Goal: Entertainment & Leisure: Browse casually

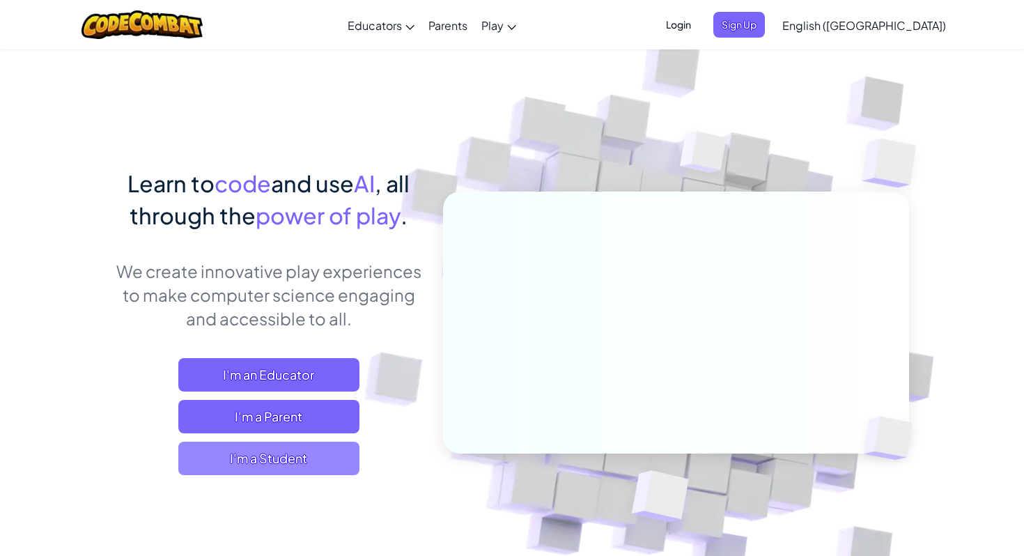
click at [284, 464] on span "I'm a Student" at bounding box center [268, 458] width 181 height 33
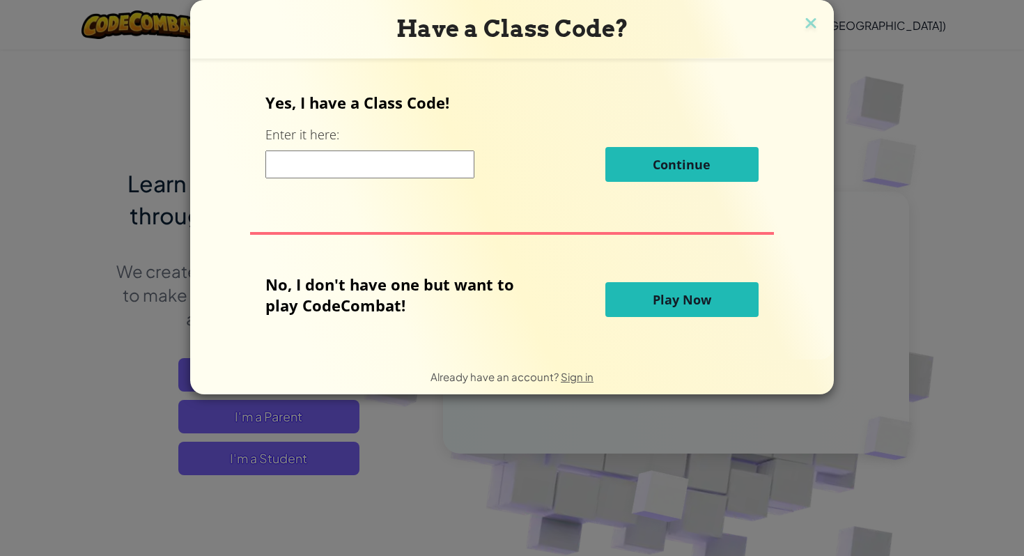
click at [616, 306] on button "Play Now" at bounding box center [681, 299] width 153 height 35
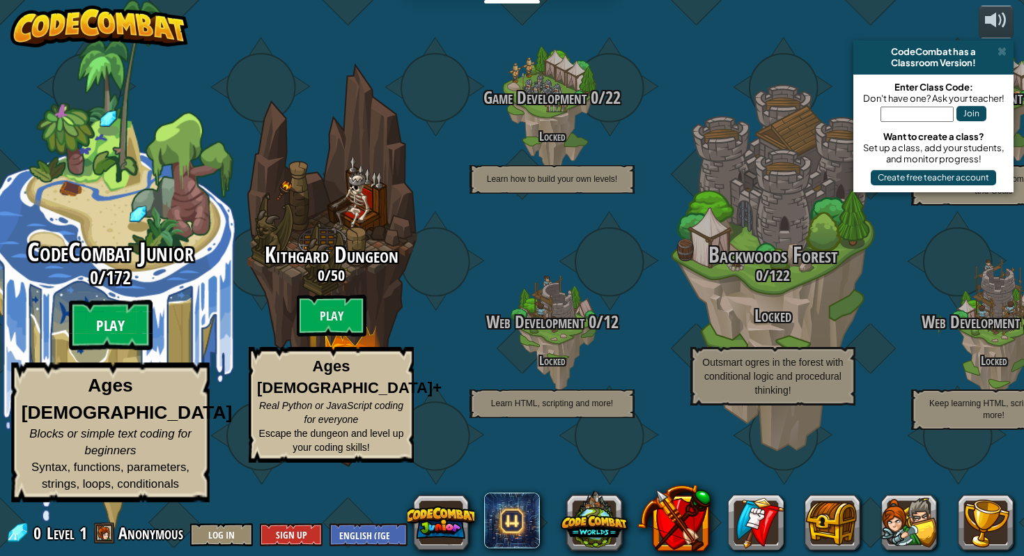
click at [121, 350] on btn "Play" at bounding box center [111, 325] width 84 height 50
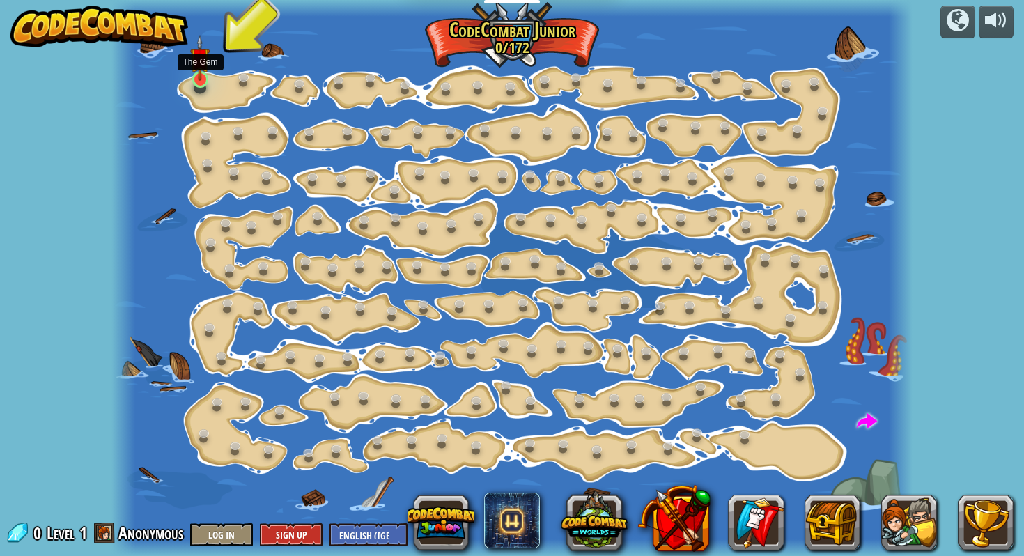
click at [200, 72] on img at bounding box center [200, 58] width 20 height 46
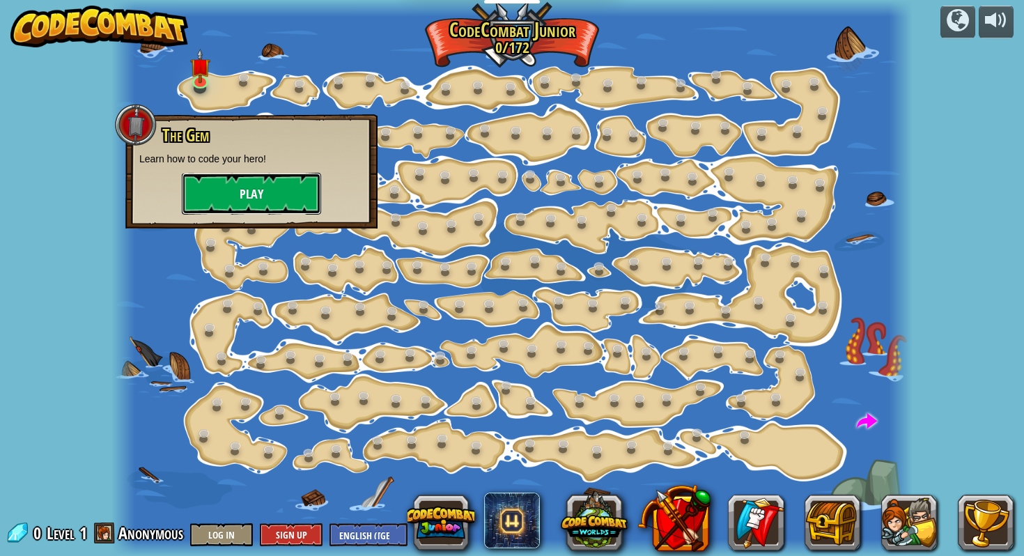
click at [254, 179] on button "Play" at bounding box center [251, 194] width 139 height 42
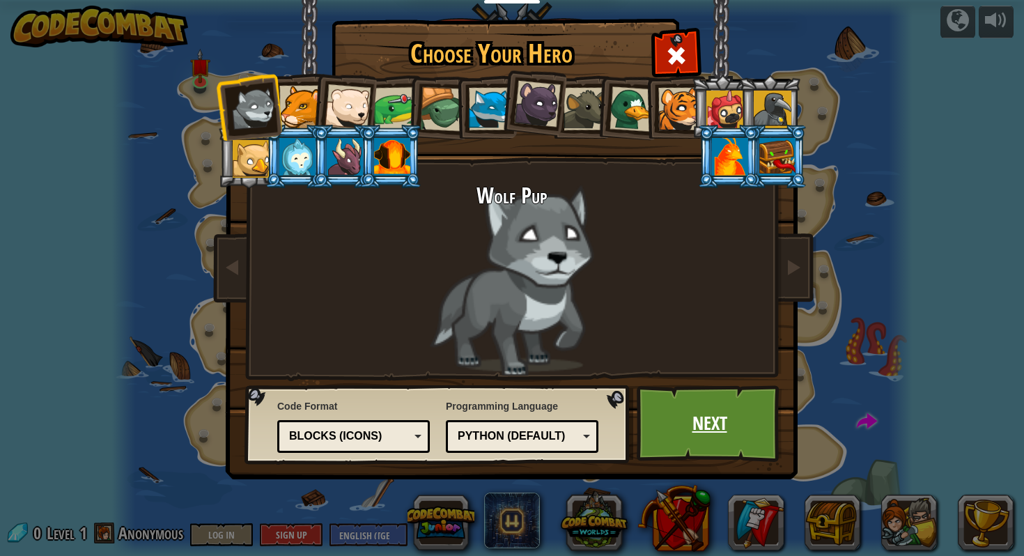
click at [675, 391] on link "Next" at bounding box center [710, 423] width 146 height 77
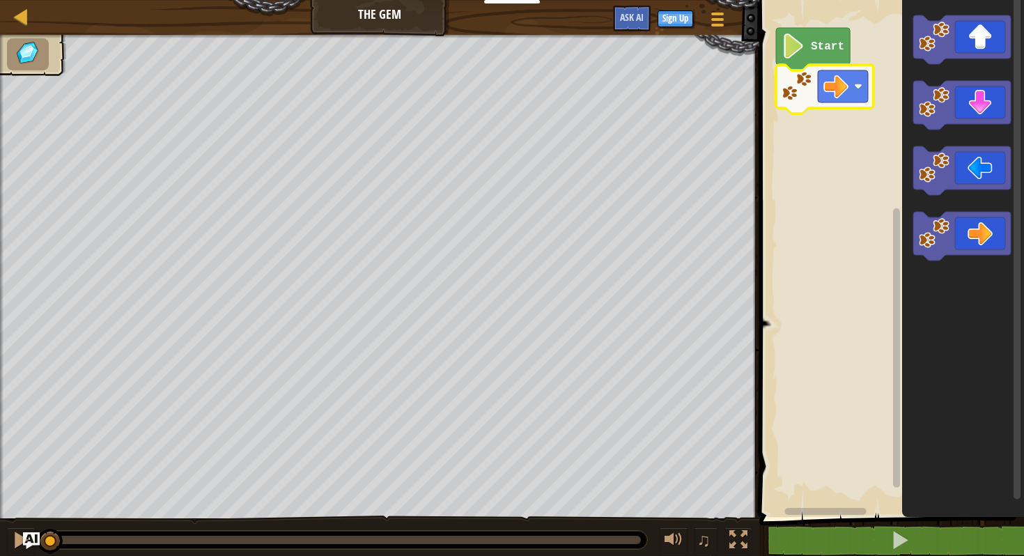
click at [844, 38] on icon "Blockly Workspace" at bounding box center [813, 49] width 74 height 42
click at [800, 50] on image "Blockly Workspace" at bounding box center [794, 45] width 24 height 25
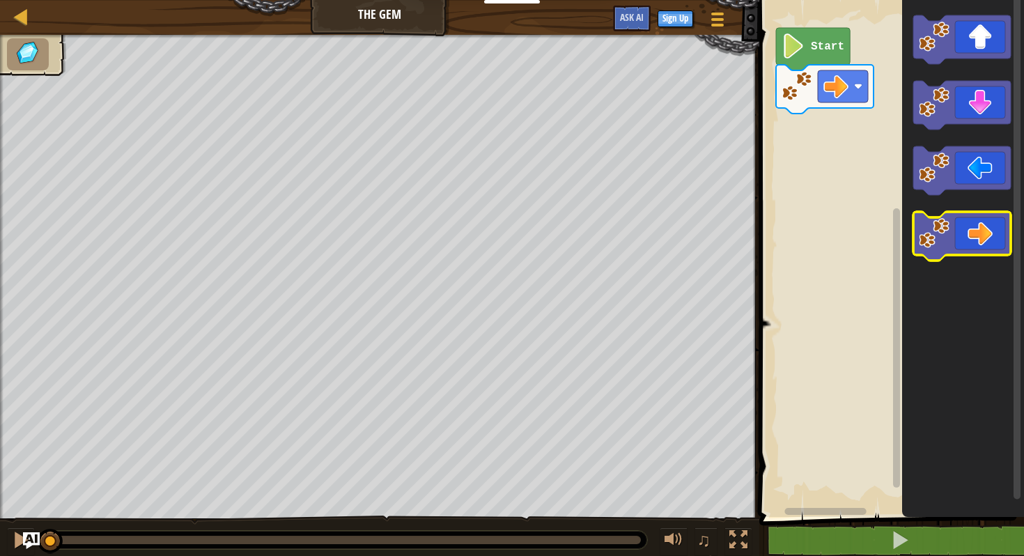
click at [992, 237] on icon "Blockly Workspace" at bounding box center [962, 236] width 98 height 49
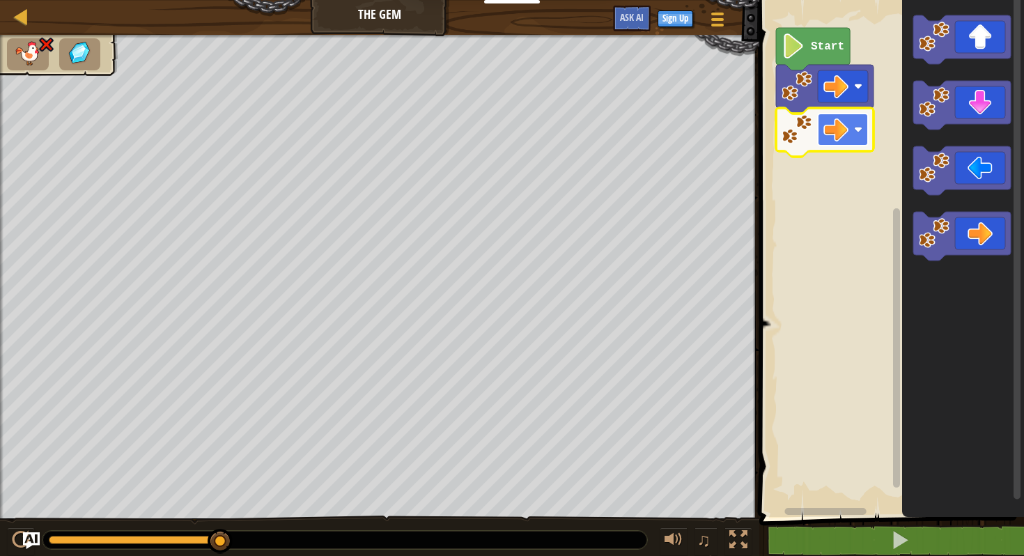
click at [865, 124] on rect "Blockly Workspace" at bounding box center [843, 130] width 50 height 32
click at [800, 148] on icon "Blockly Workspace" at bounding box center [825, 132] width 98 height 49
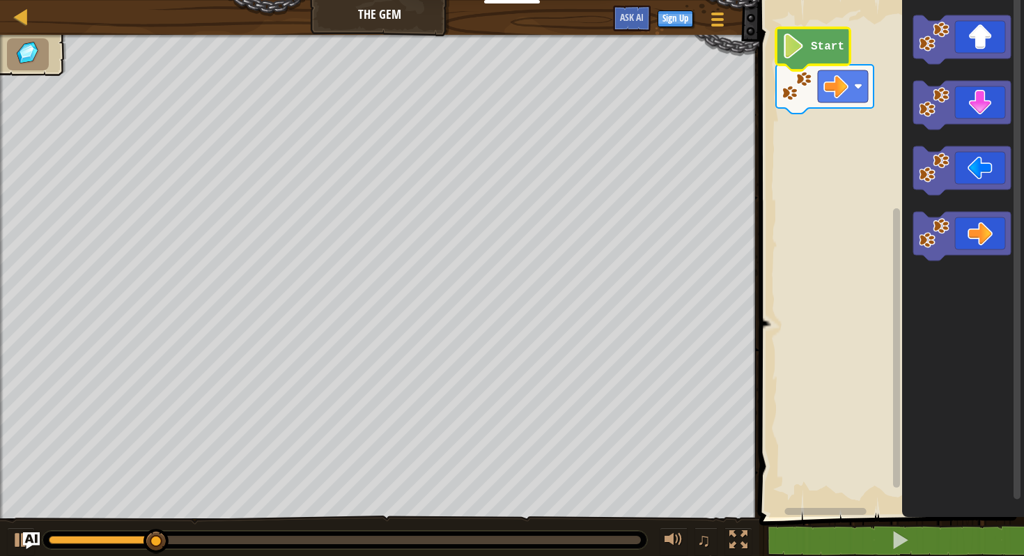
click at [794, 53] on image "Blockly Workspace" at bounding box center [794, 45] width 24 height 25
click at [794, 60] on icon "Blockly Workspace" at bounding box center [813, 49] width 74 height 42
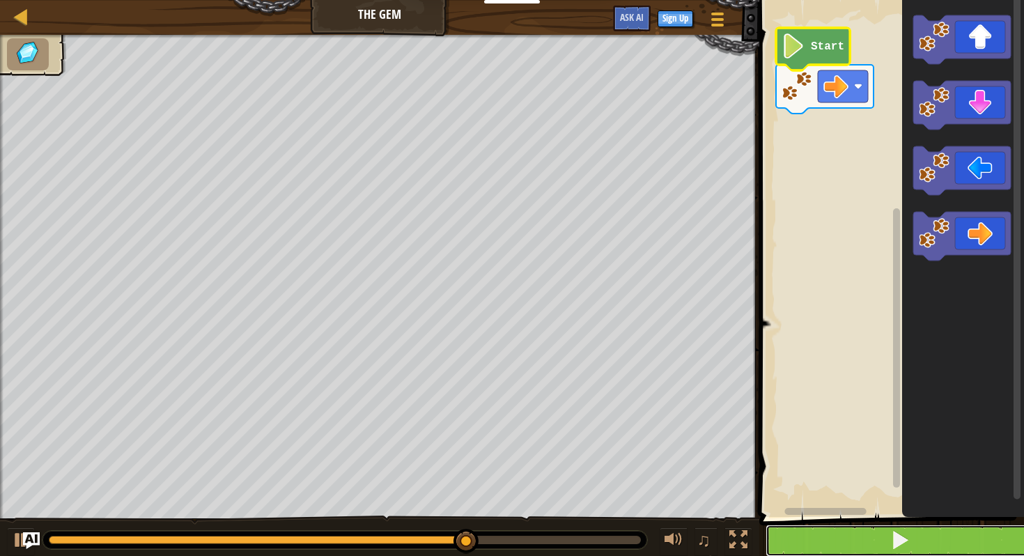
click at [892, 538] on span at bounding box center [900, 540] width 20 height 20
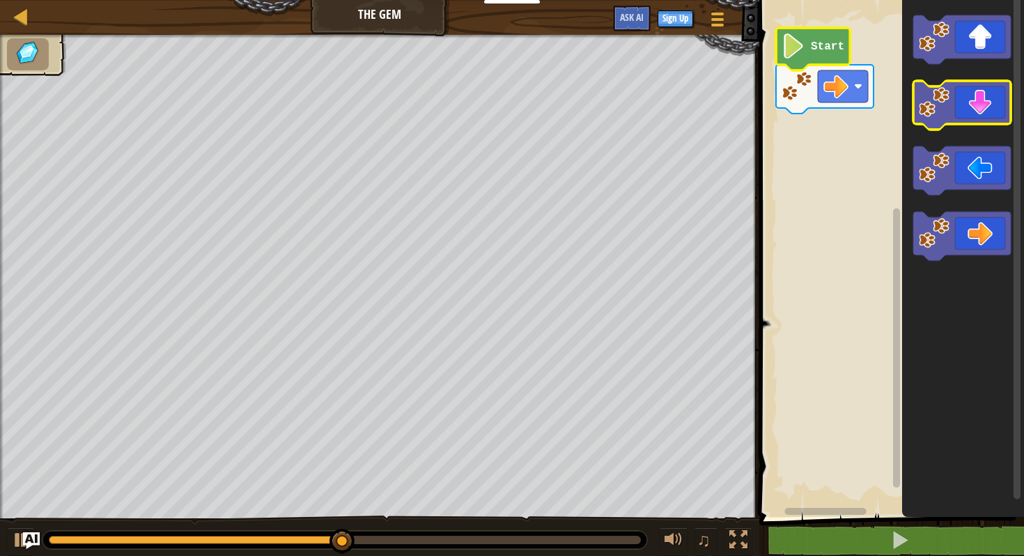
click at [961, 113] on icon "Blockly Workspace" at bounding box center [962, 105] width 98 height 49
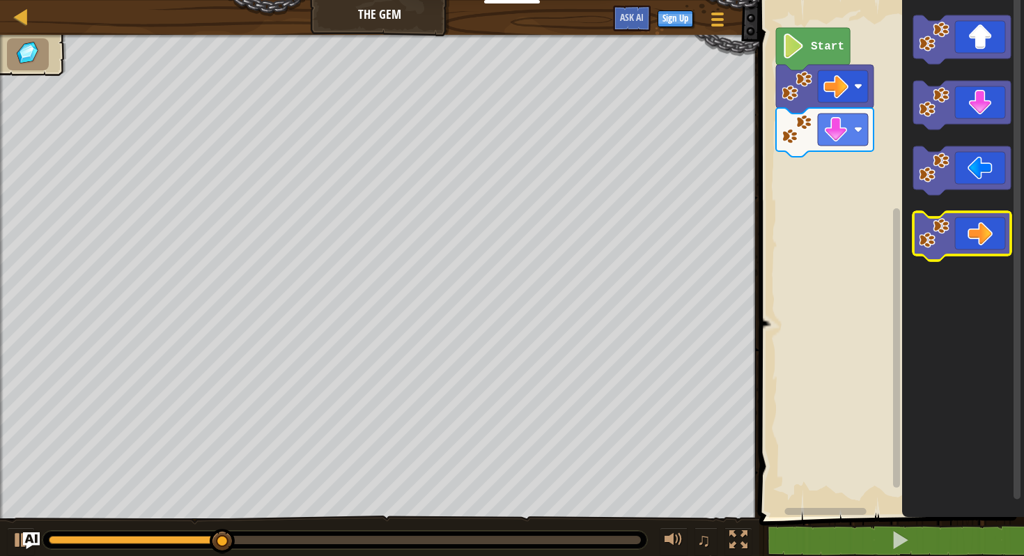
click at [965, 228] on icon "Blockly Workspace" at bounding box center [962, 236] width 98 height 49
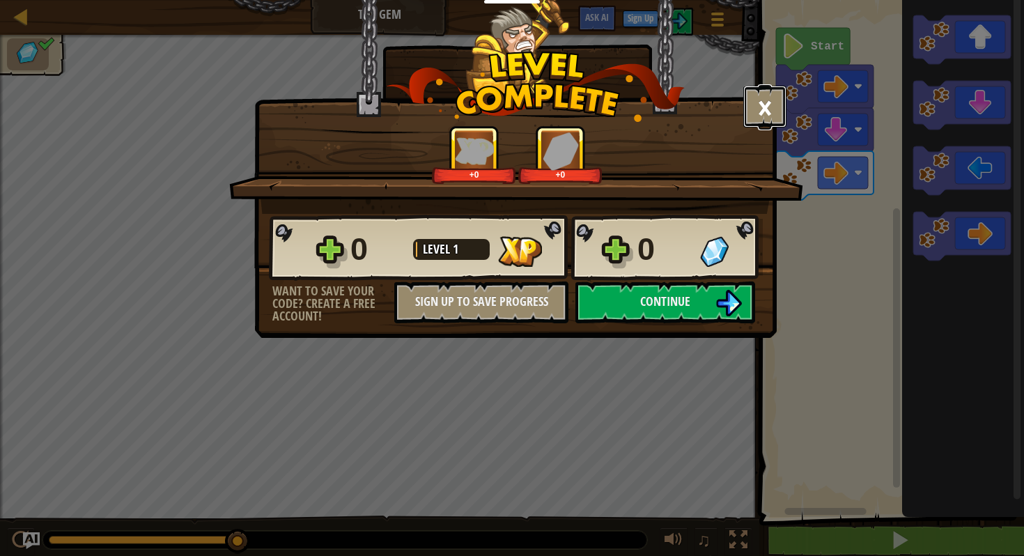
click at [771, 109] on button "×" at bounding box center [764, 107] width 43 height 42
